Goal: Entertainment & Leisure: Consume media (video, audio)

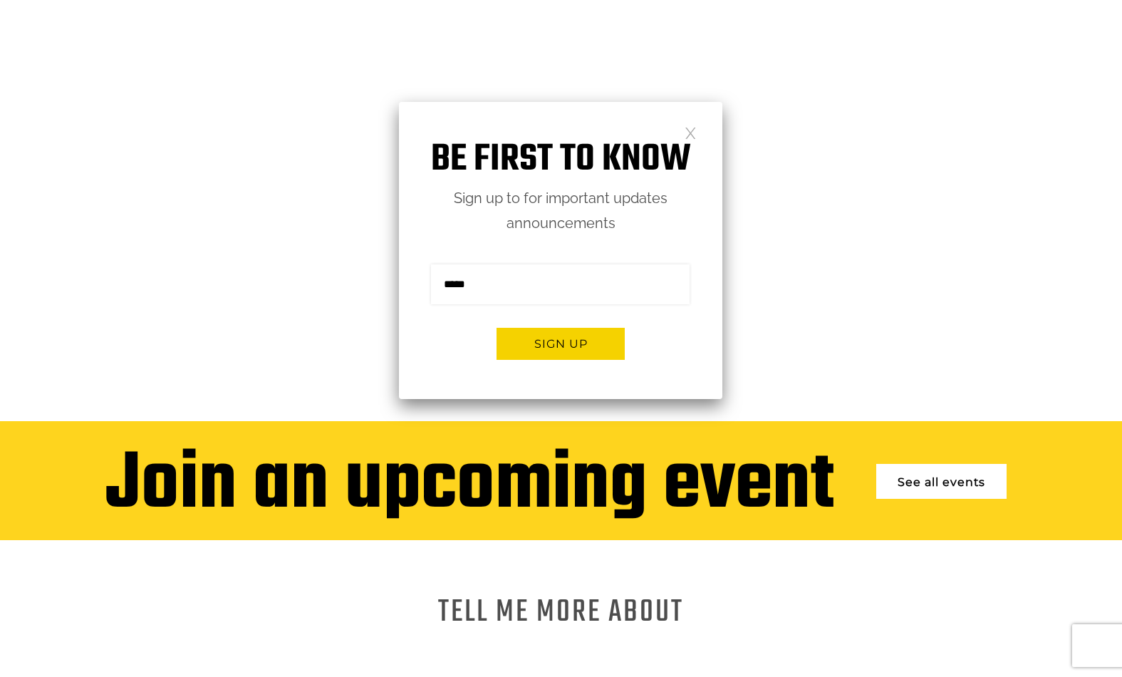
scroll to position [207, 0]
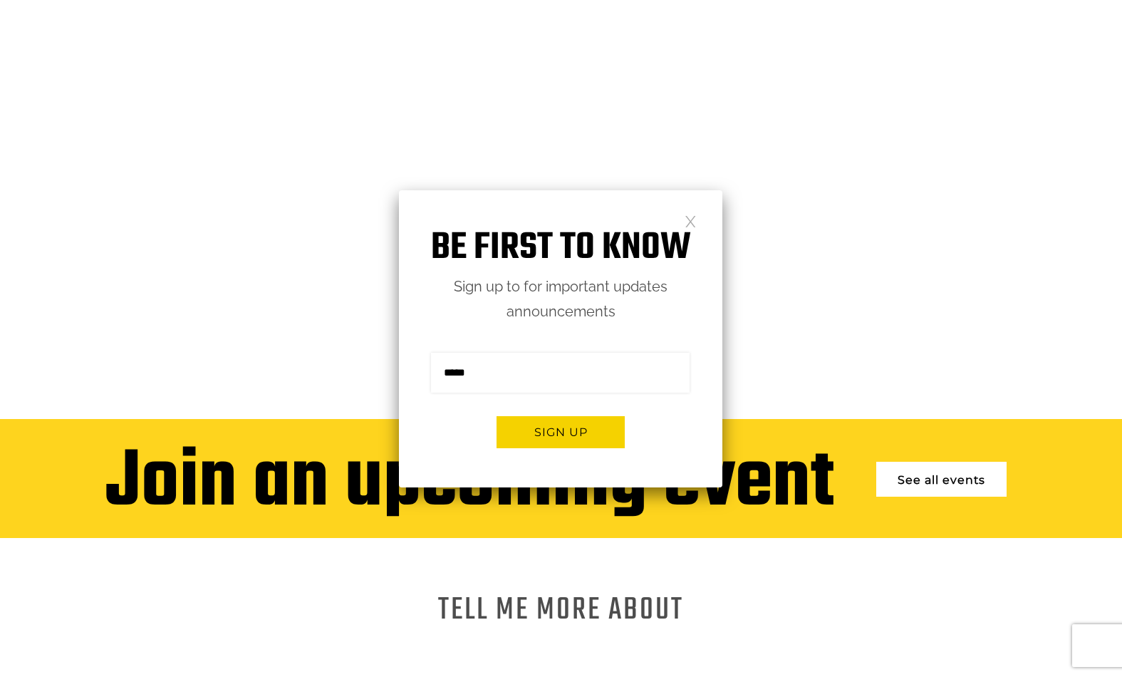
click at [696, 222] on link at bounding box center [690, 220] width 12 height 12
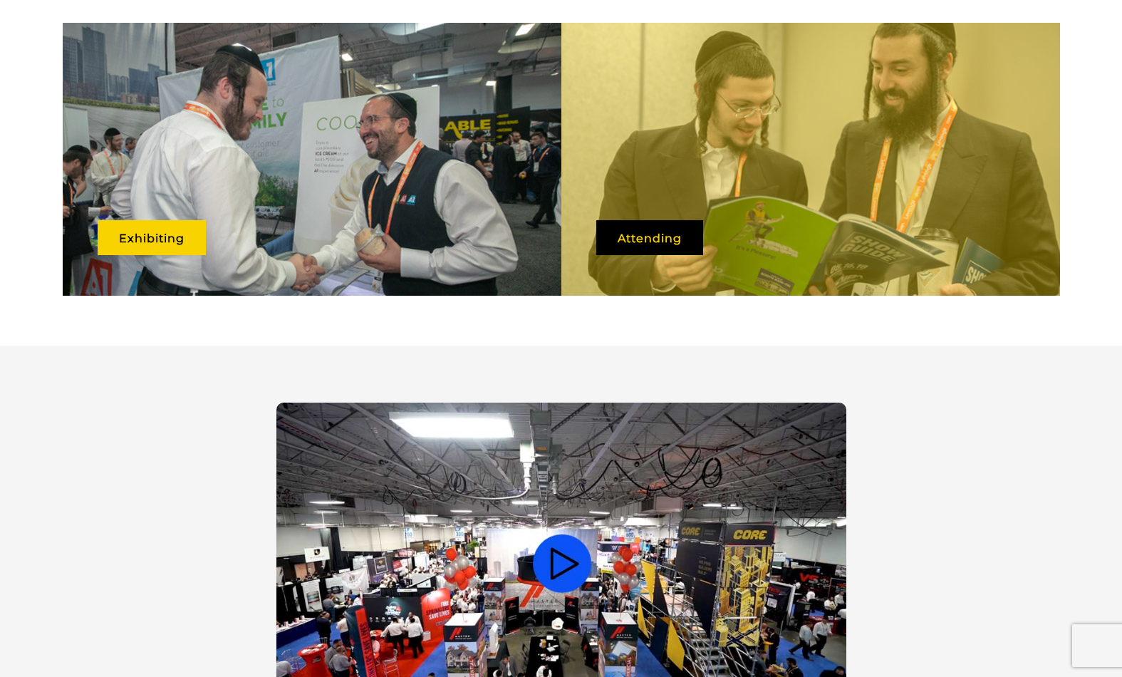
scroll to position [864, 0]
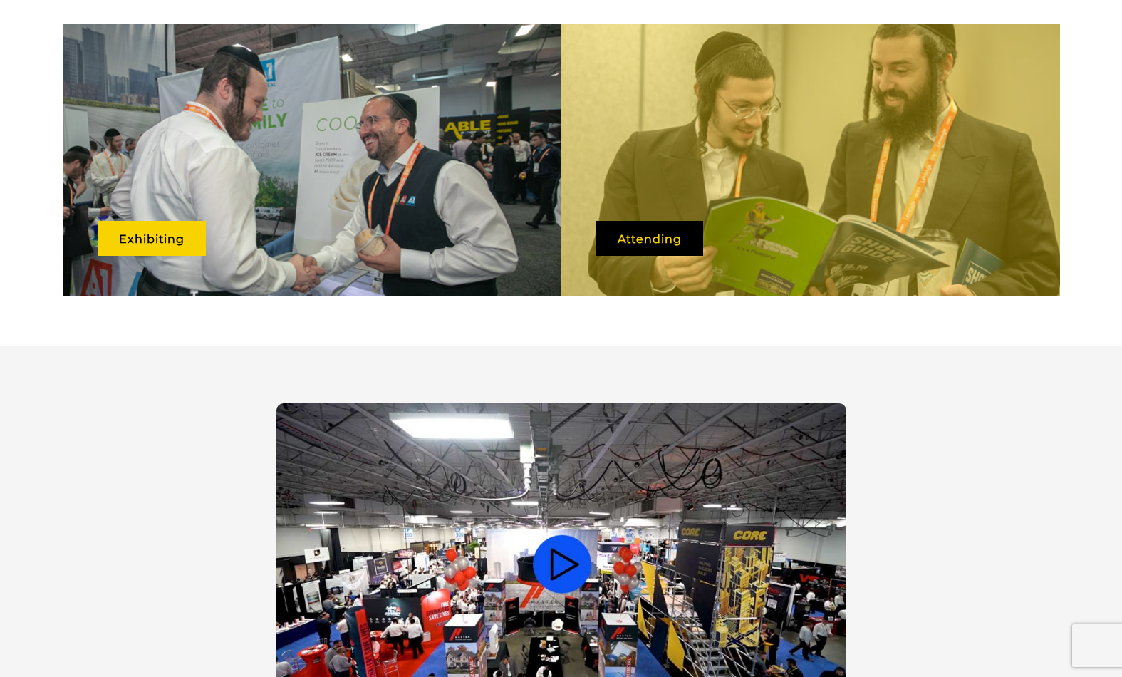
click at [561, 503] on video at bounding box center [561, 563] width 570 height 321
click at [571, 524] on video at bounding box center [561, 563] width 570 height 321
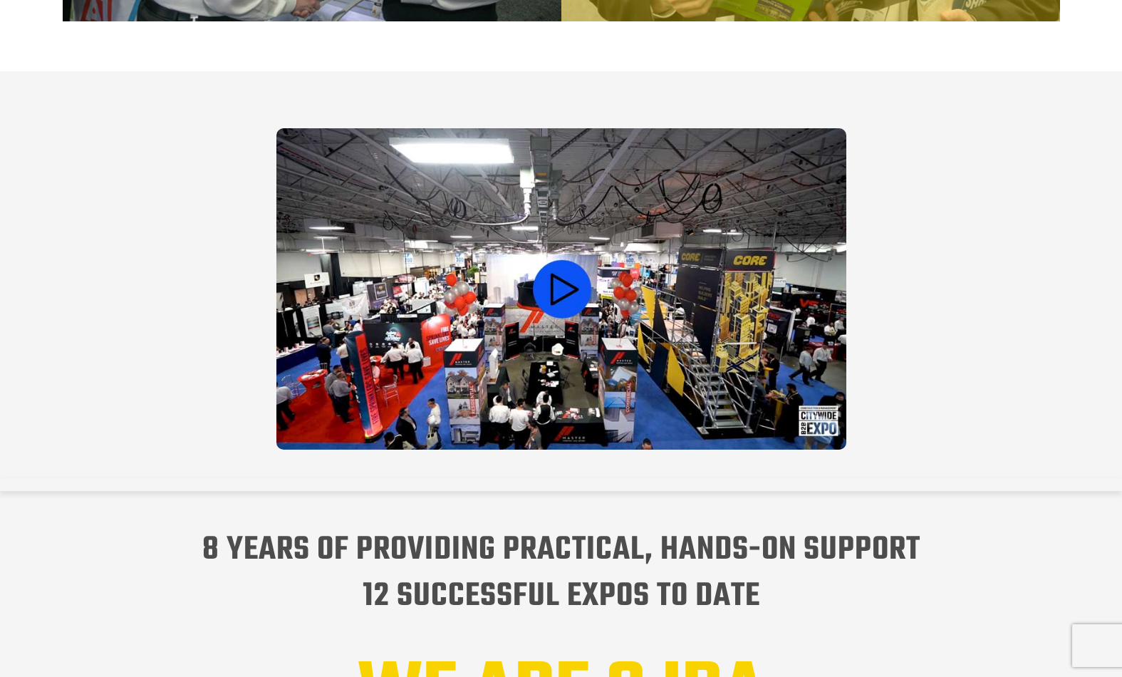
scroll to position [1142, 0]
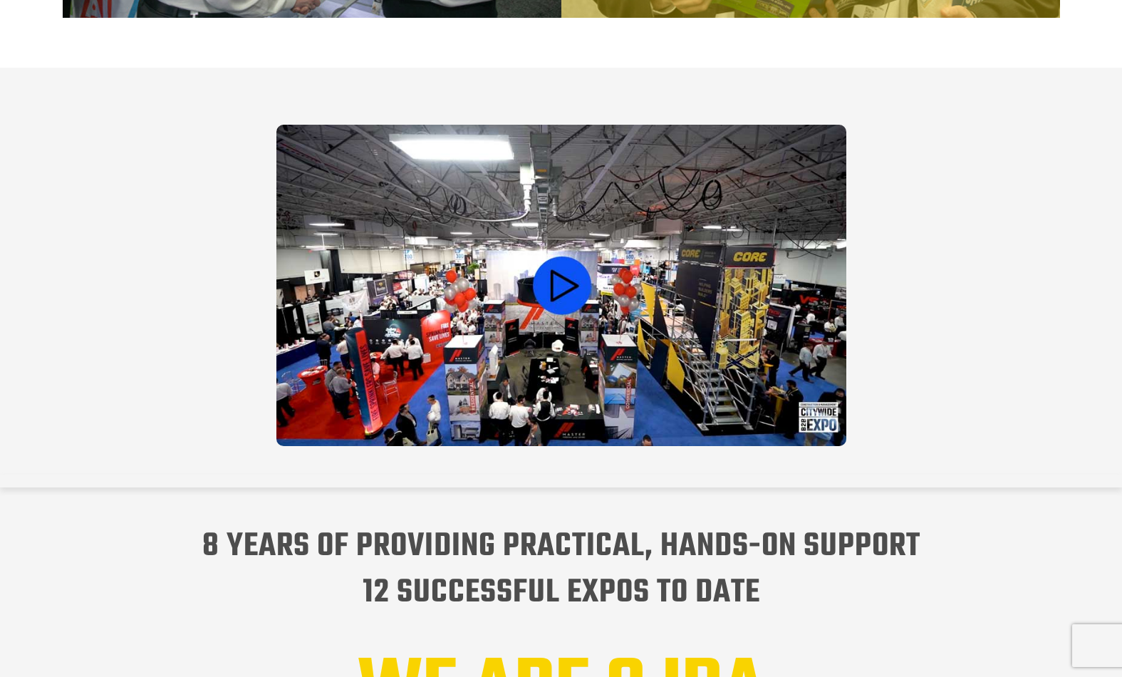
click at [471, 323] on video at bounding box center [561, 285] width 570 height 321
click at [409, 333] on video at bounding box center [561, 285] width 570 height 321
click at [637, 355] on video at bounding box center [561, 285] width 570 height 321
click at [483, 345] on video at bounding box center [561, 285] width 570 height 321
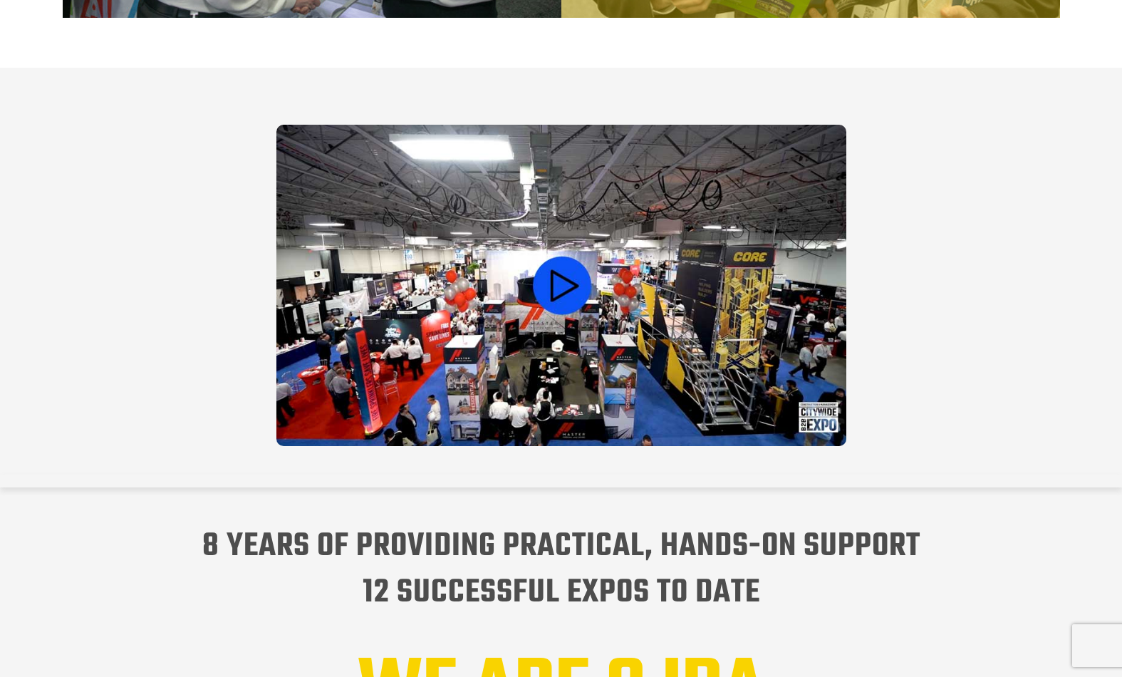
click at [488, 337] on video at bounding box center [561, 285] width 570 height 321
click at [624, 341] on video at bounding box center [561, 285] width 570 height 321
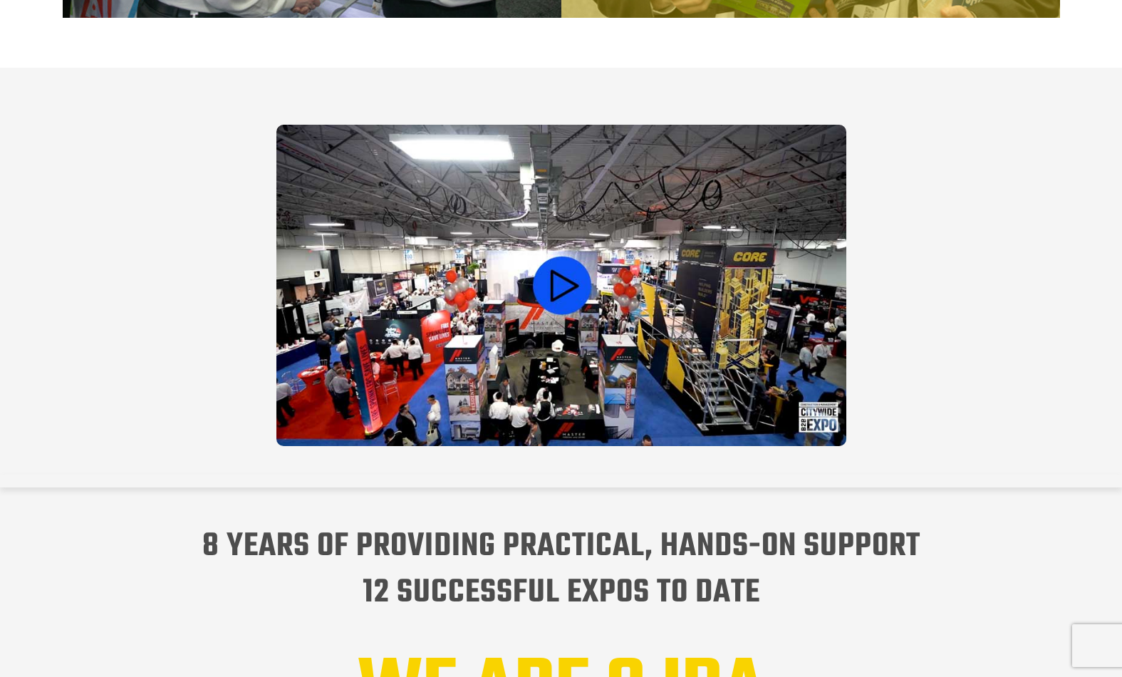
click at [804, 375] on video at bounding box center [561, 285] width 570 height 321
click at [744, 379] on video at bounding box center [561, 285] width 570 height 321
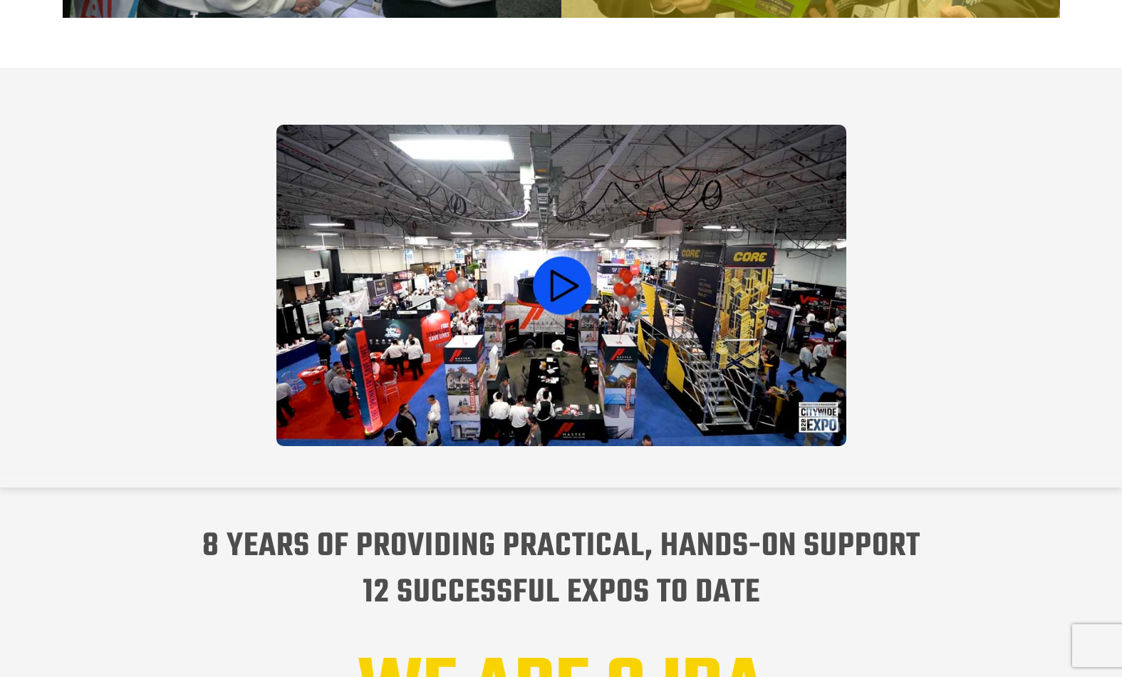
click at [743, 379] on video at bounding box center [561, 285] width 570 height 321
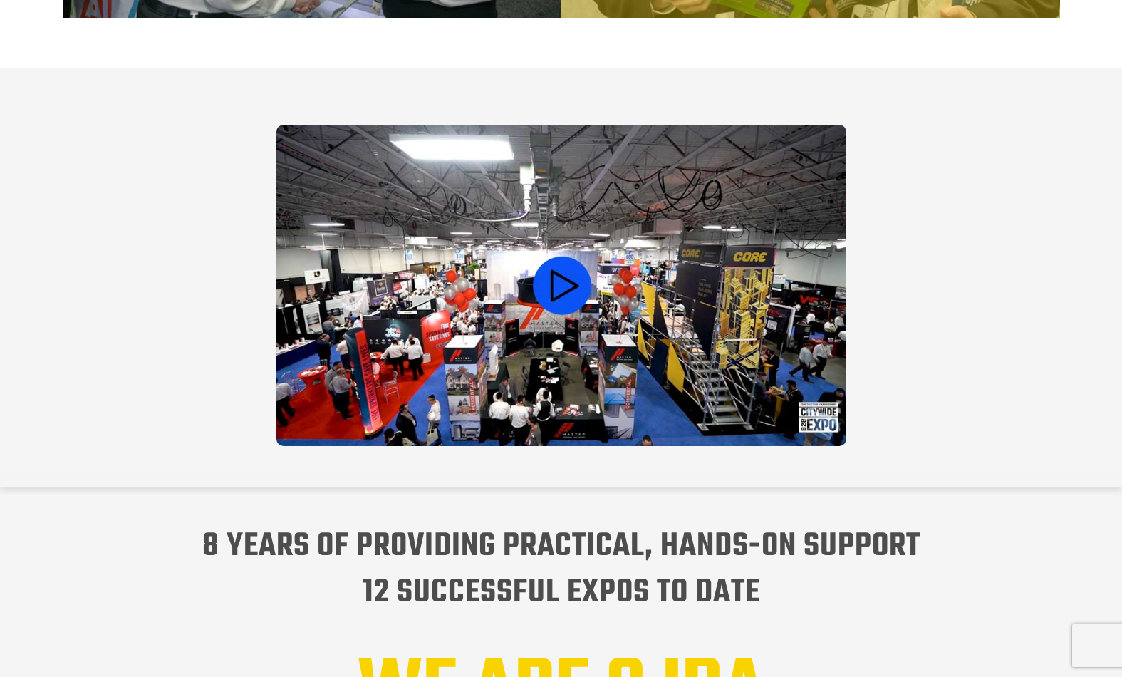
click at [743, 379] on video at bounding box center [561, 285] width 570 height 321
click at [595, 320] on video at bounding box center [561, 285] width 570 height 321
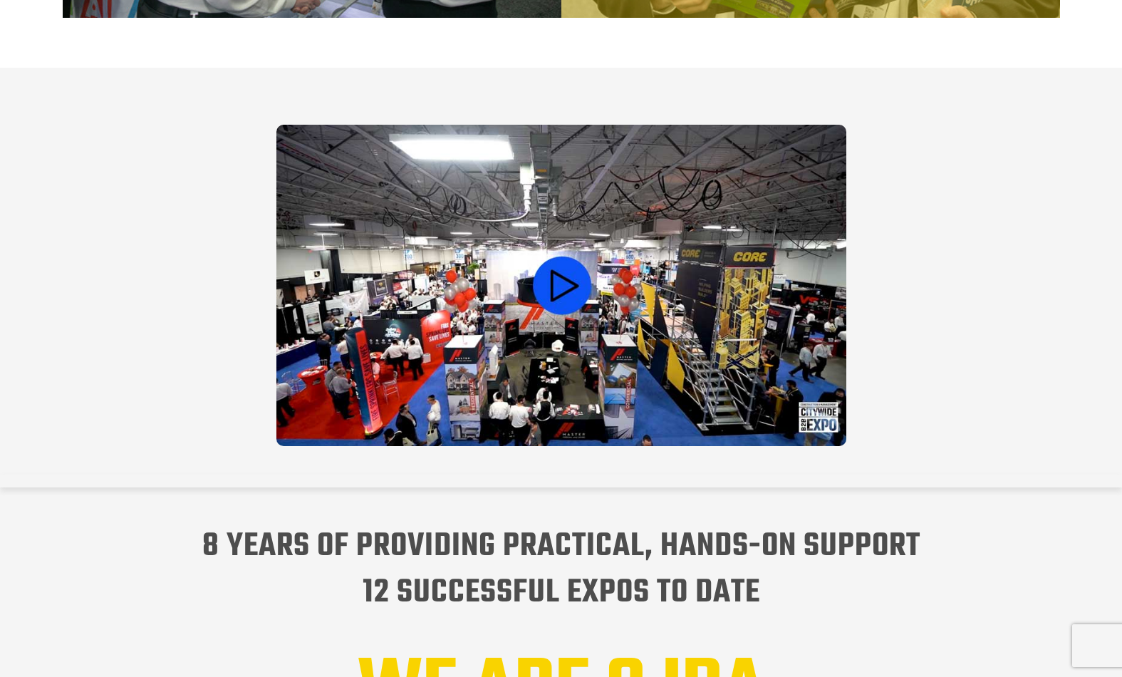
click at [611, 330] on video at bounding box center [561, 285] width 570 height 321
click at [711, 343] on video at bounding box center [561, 285] width 570 height 321
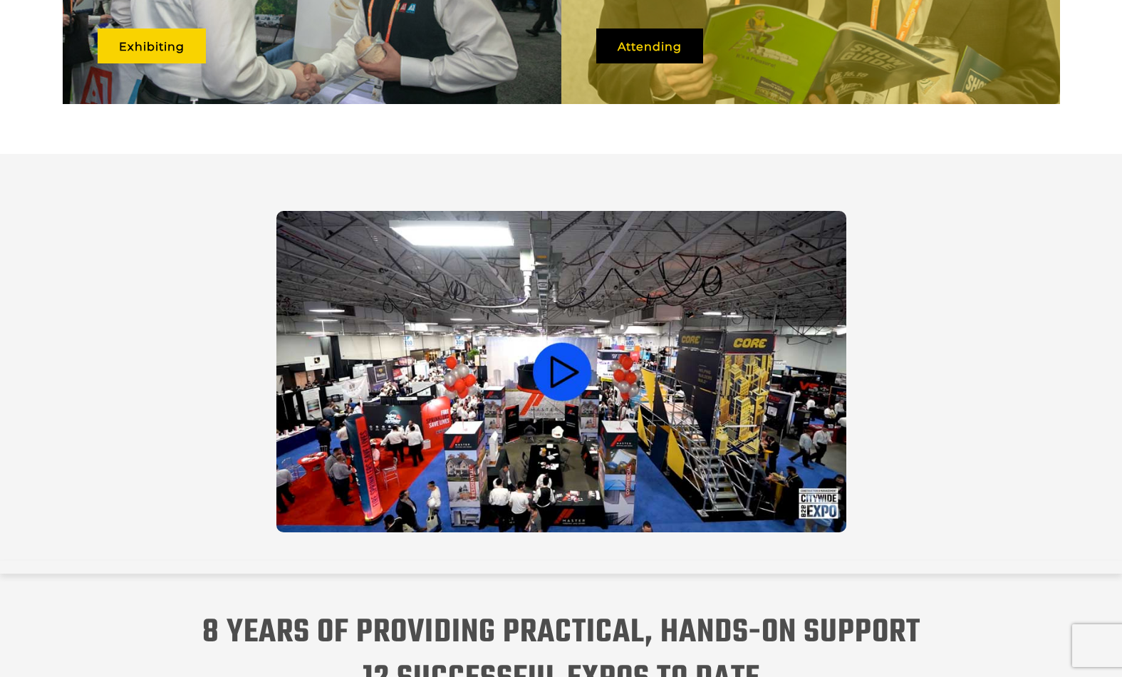
scroll to position [1057, 0]
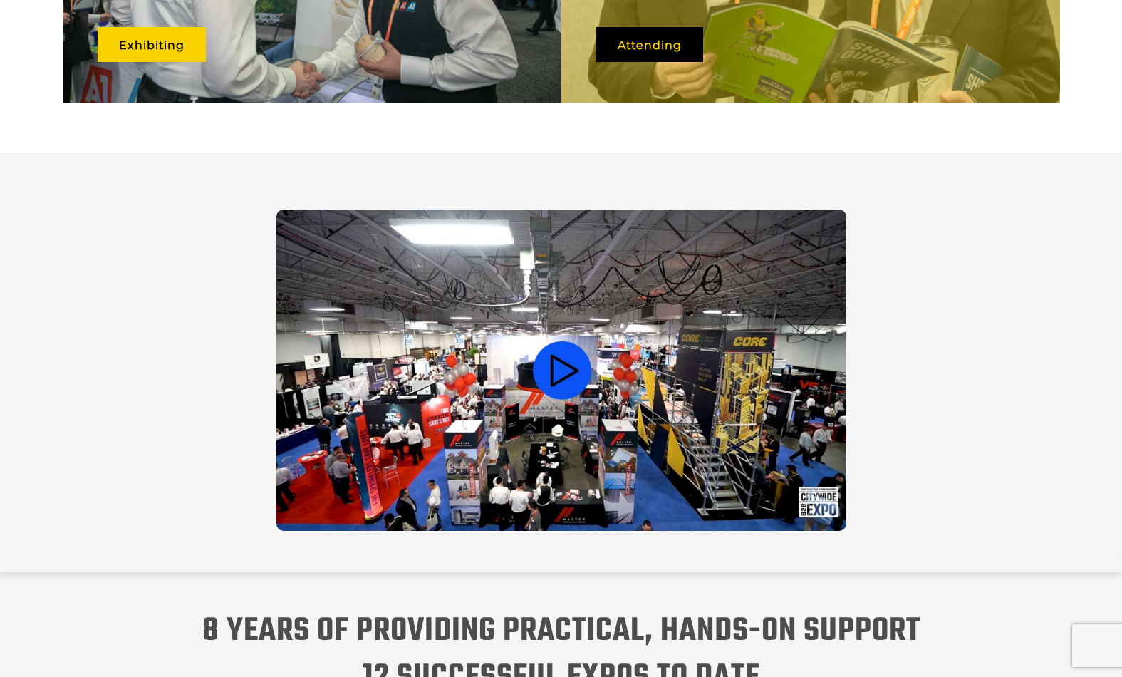
click at [610, 339] on video at bounding box center [561, 369] width 570 height 321
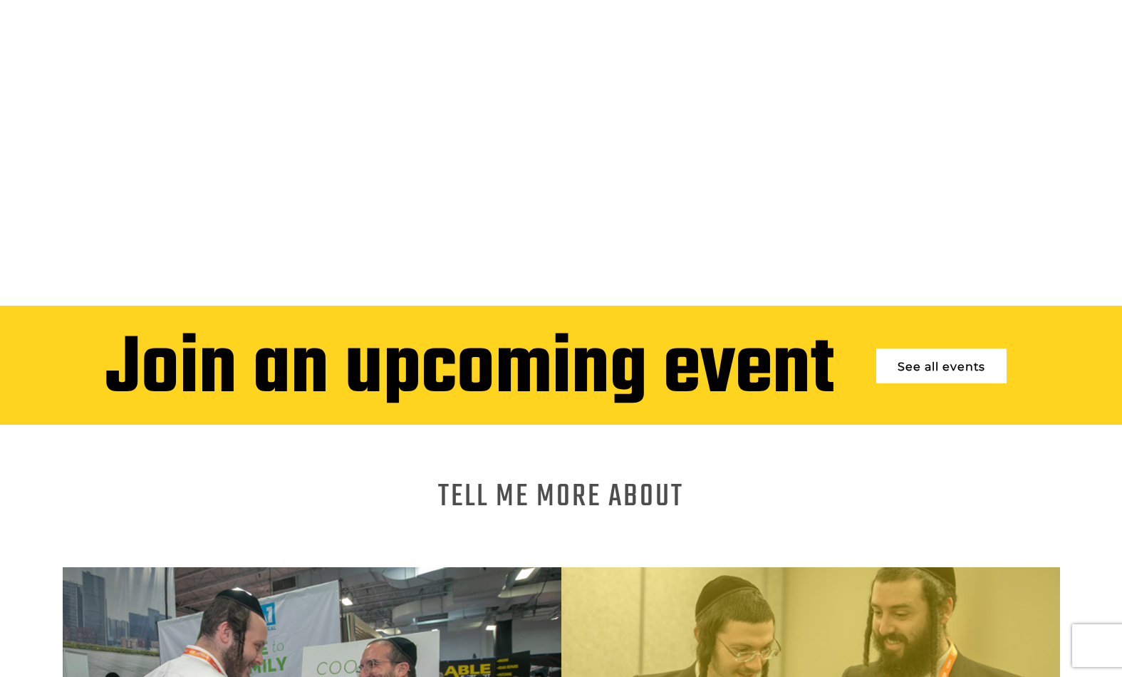
scroll to position [320, 0]
